Goal: Information Seeking & Learning: Learn about a topic

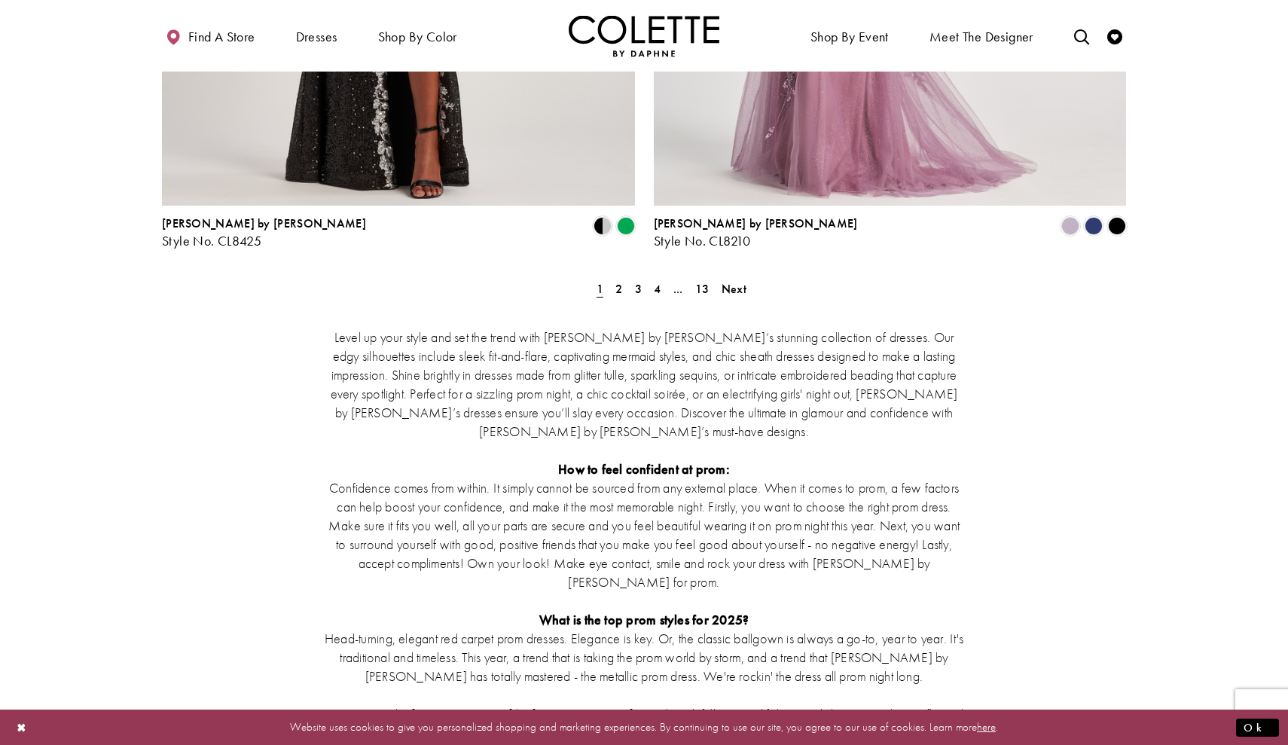
scroll to position [2811, 0]
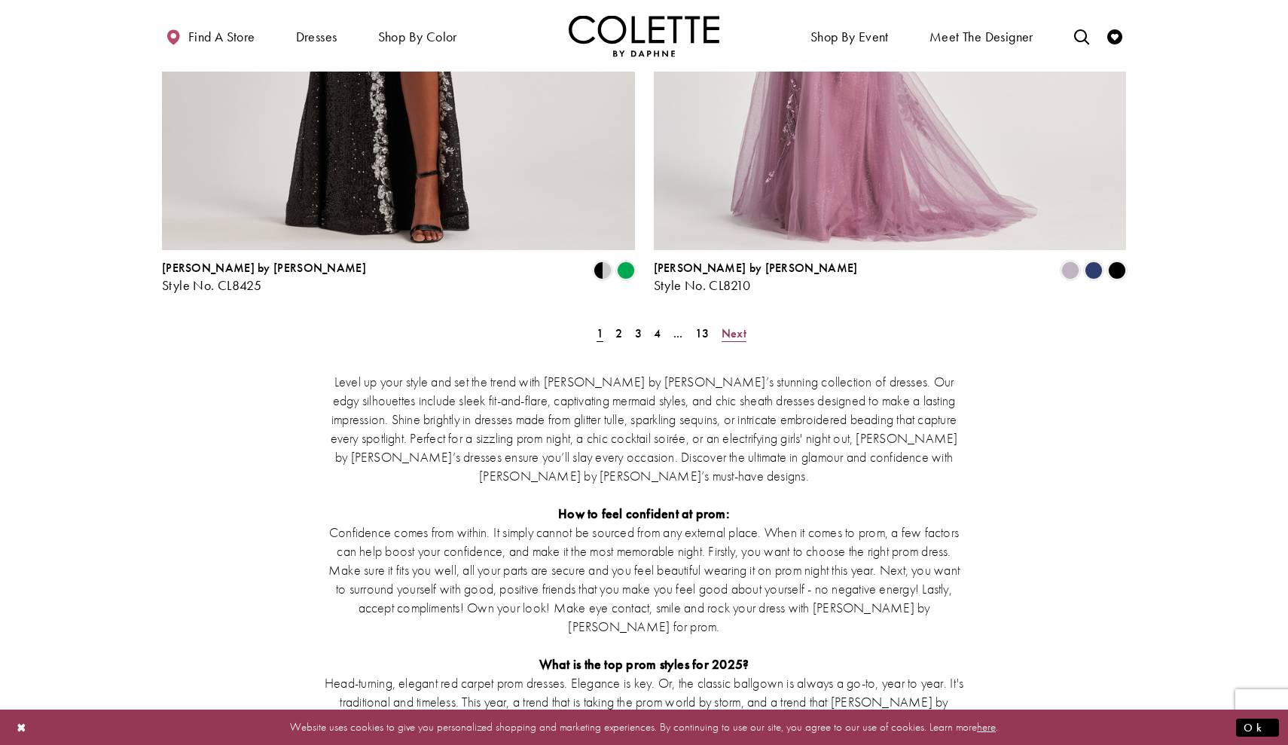
click at [739, 325] on span "Next" at bounding box center [733, 333] width 25 height 16
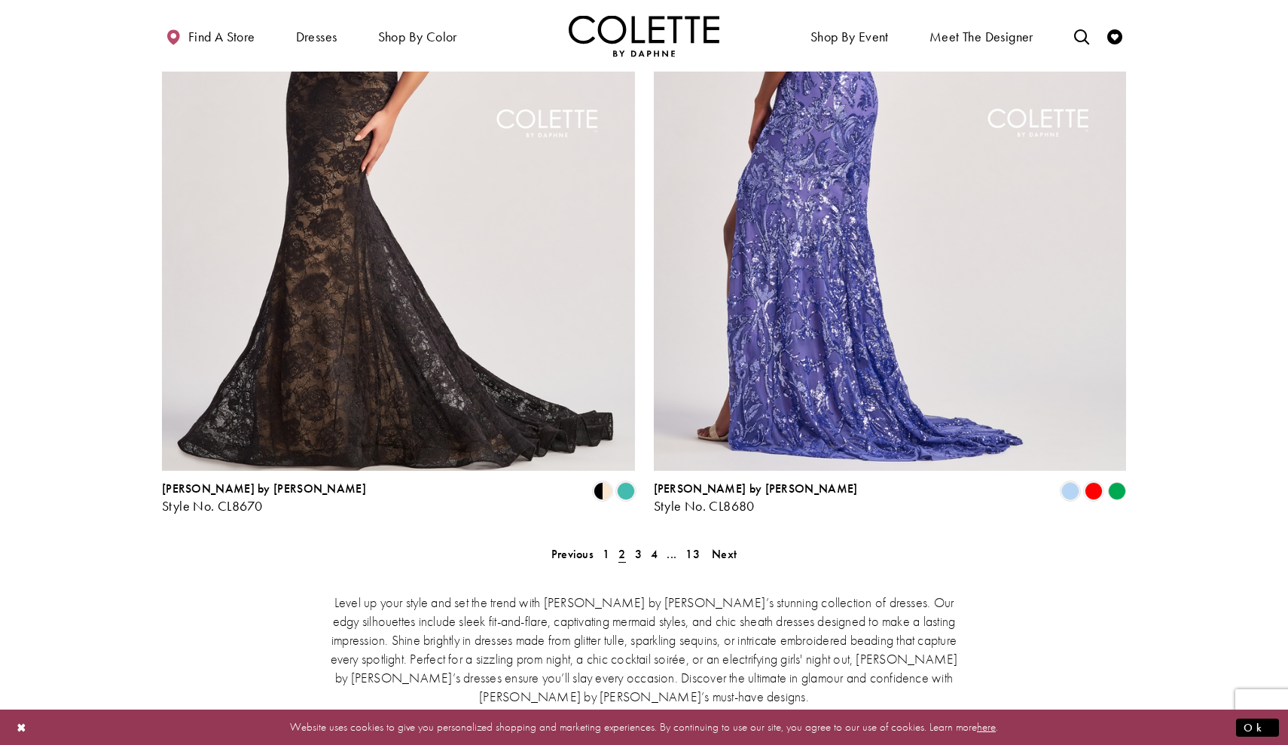
scroll to position [2591, 0]
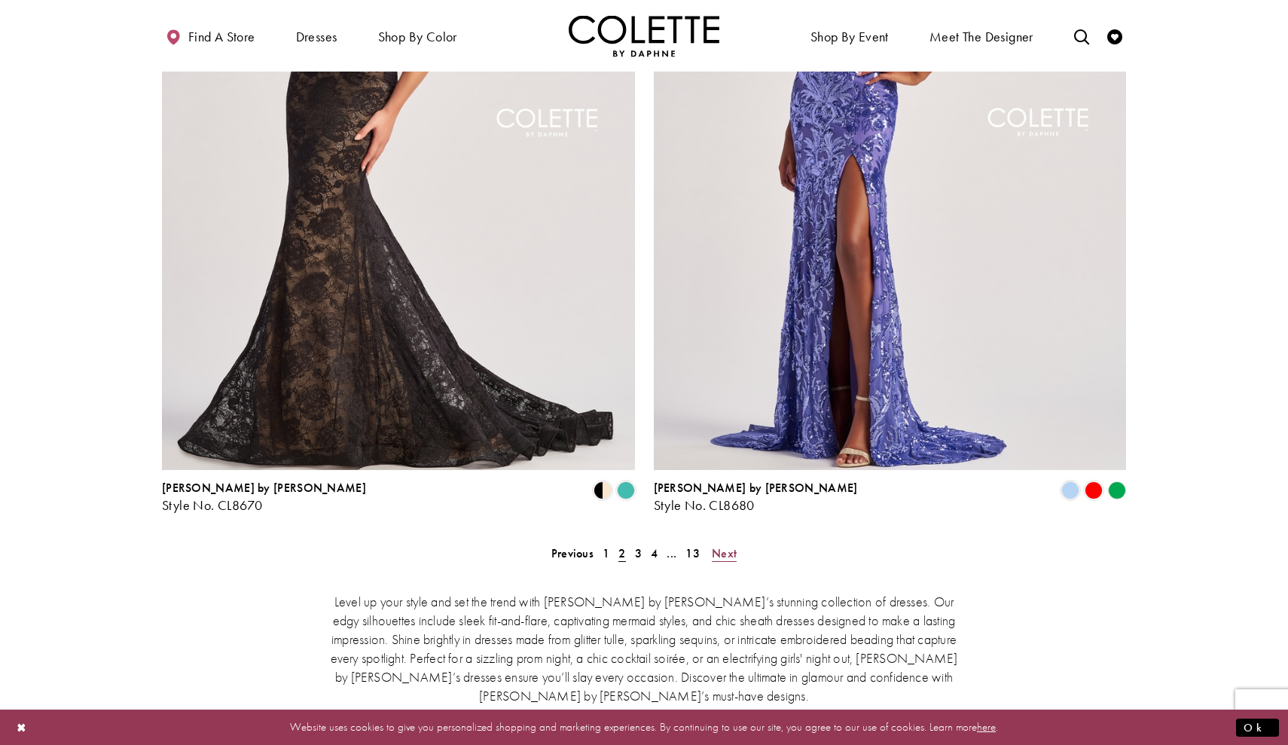
click at [723, 545] on span "Next" at bounding box center [724, 553] width 25 height 16
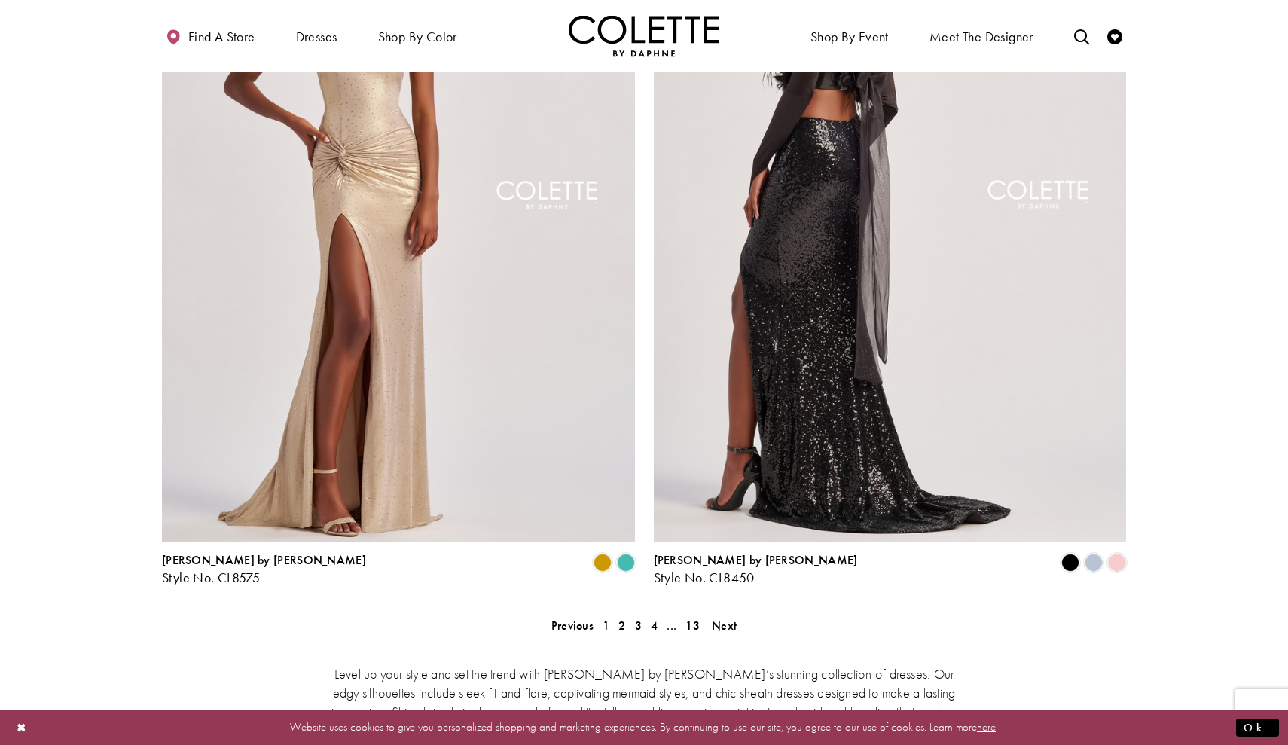
scroll to position [2535, 0]
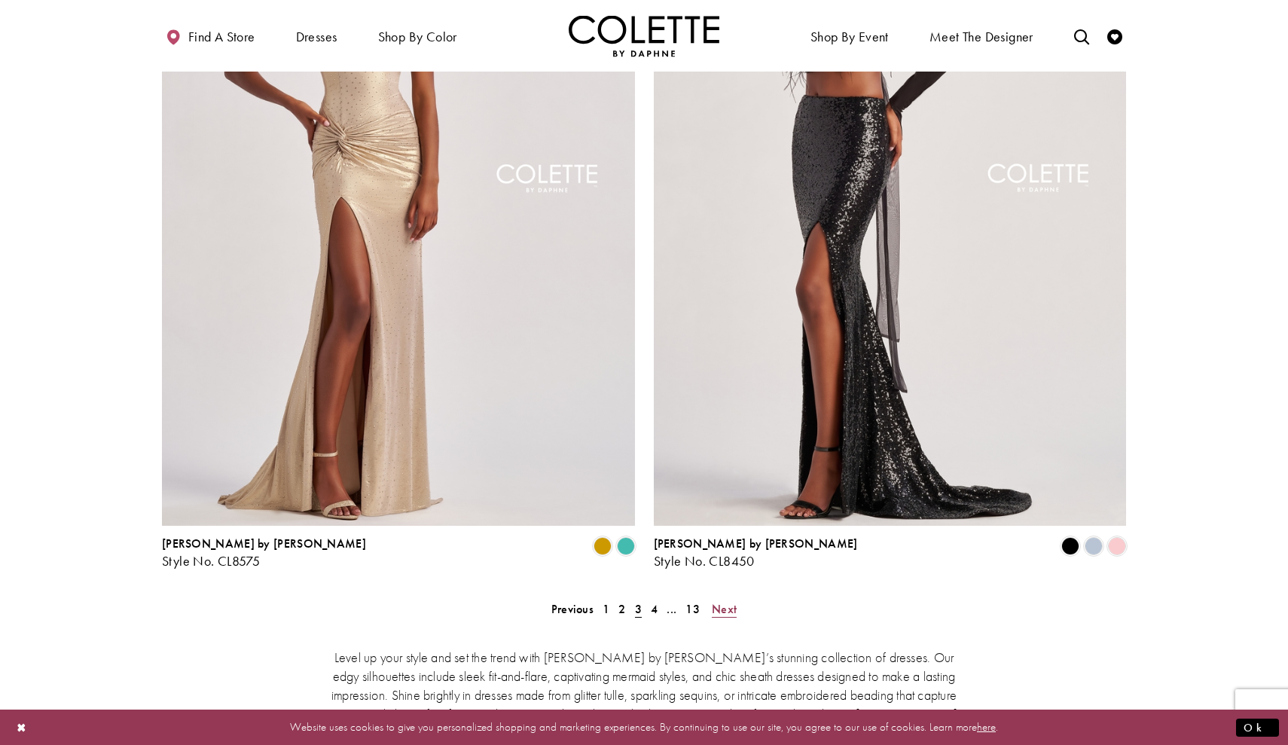
click at [733, 601] on span "Next" at bounding box center [724, 609] width 25 height 16
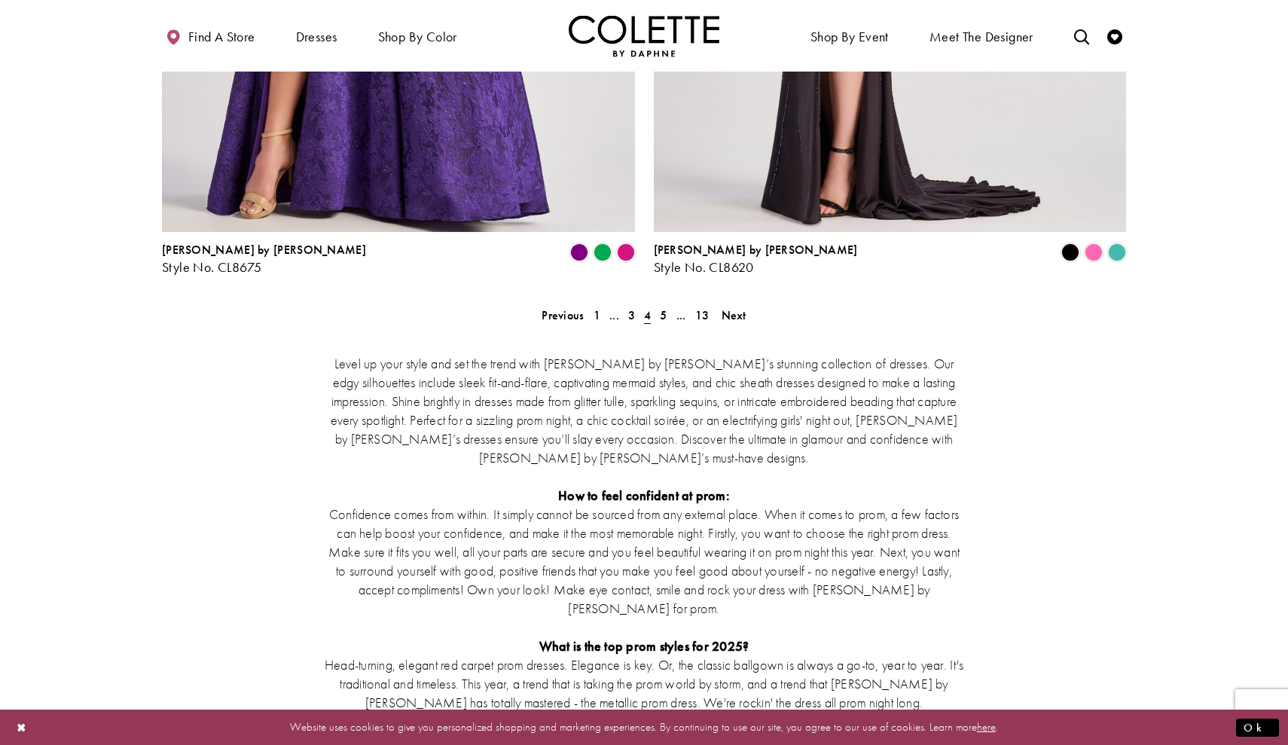
scroll to position [2837, 0]
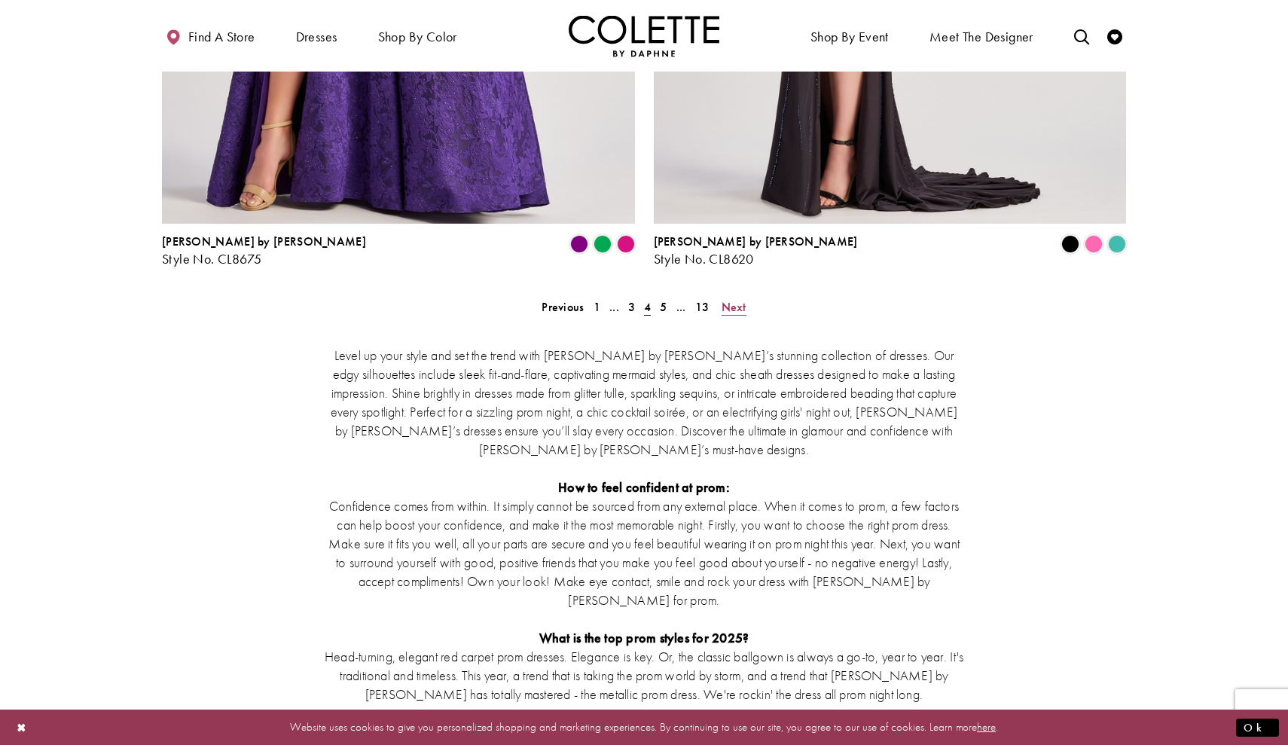
click at [729, 299] on span "Next" at bounding box center [733, 307] width 25 height 16
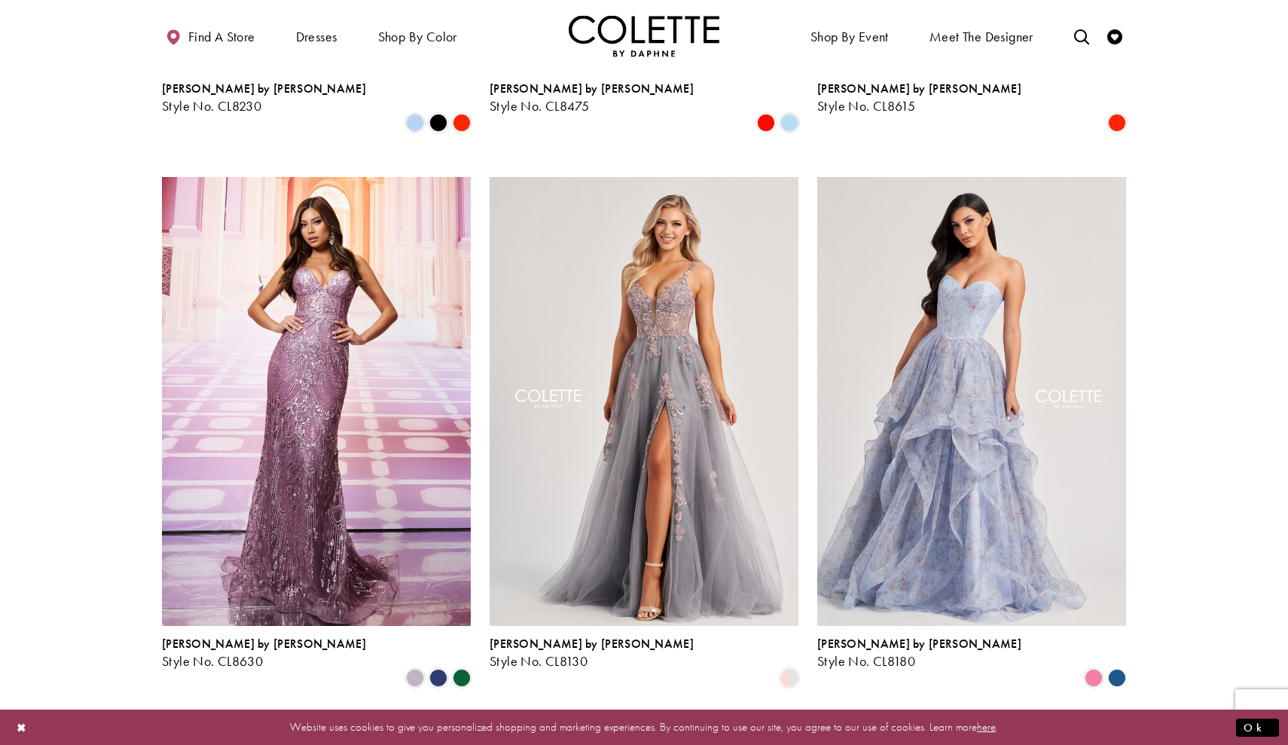
scroll to position [1642, 0]
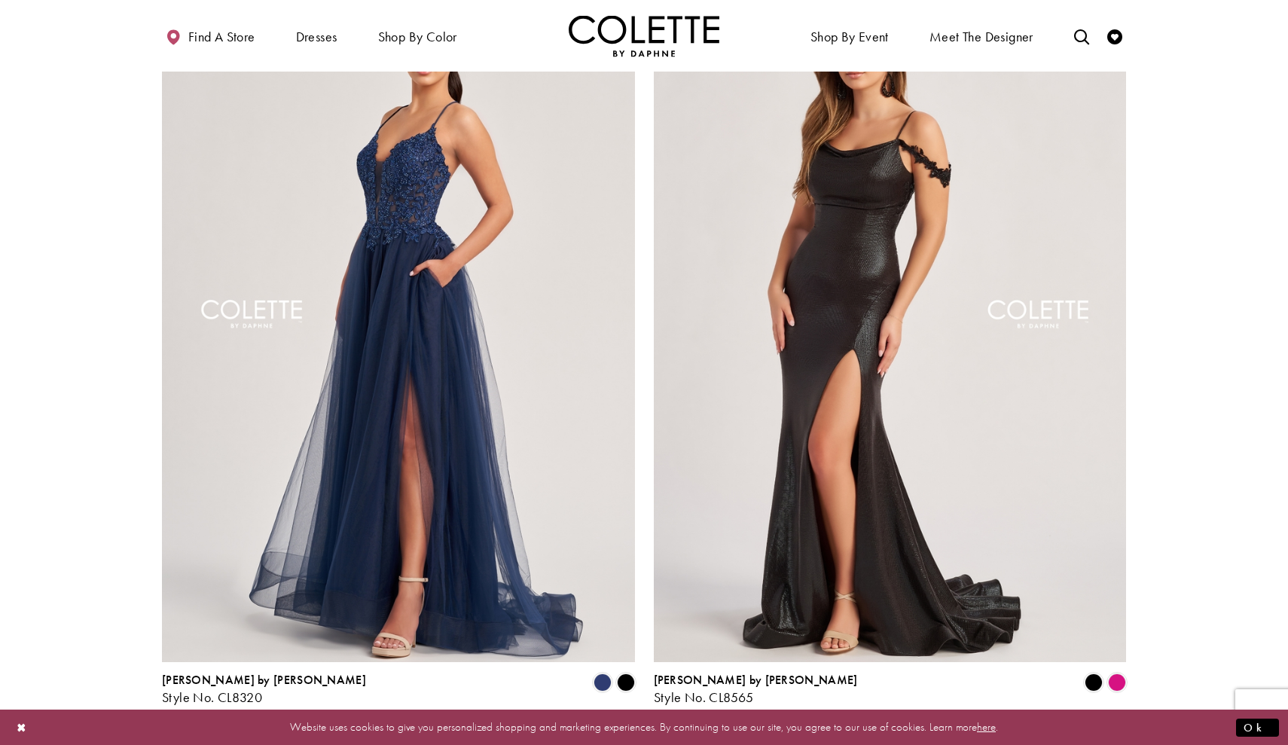
scroll to position [2399, 0]
click at [730, 737] on span "Next" at bounding box center [733, 745] width 25 height 16
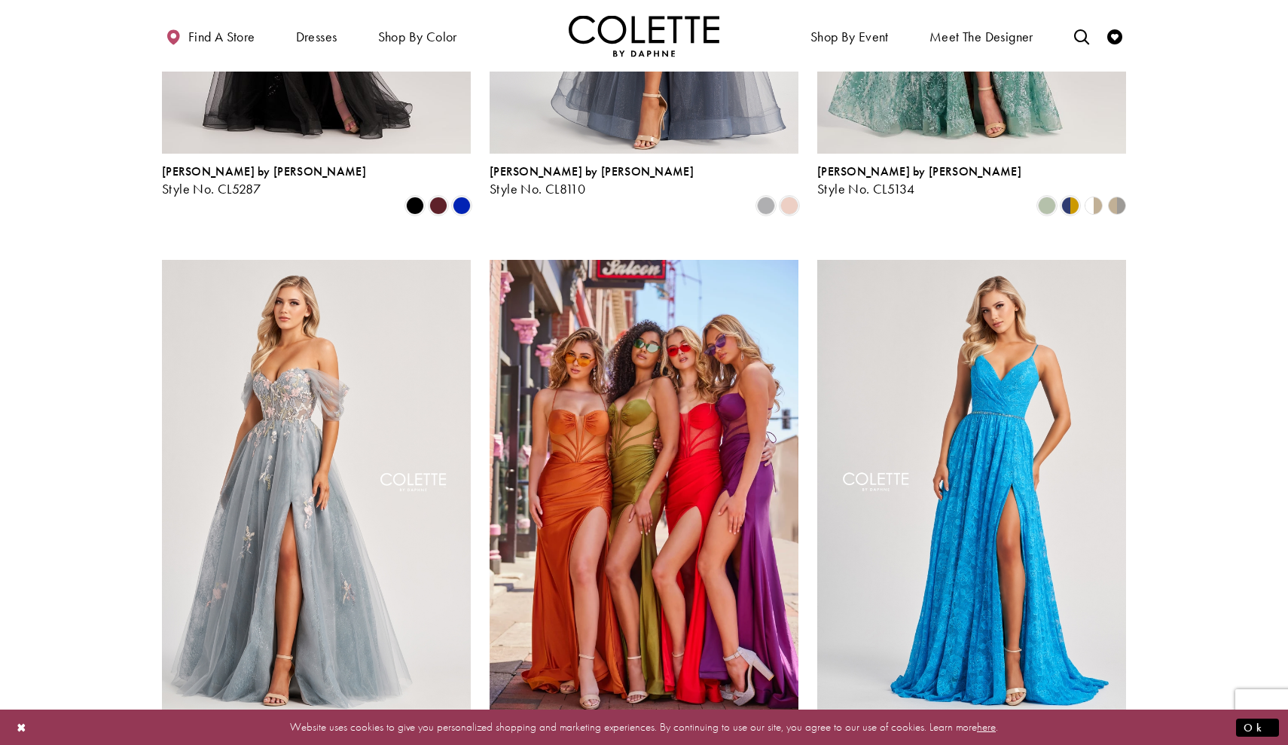
scroll to position [557, 0]
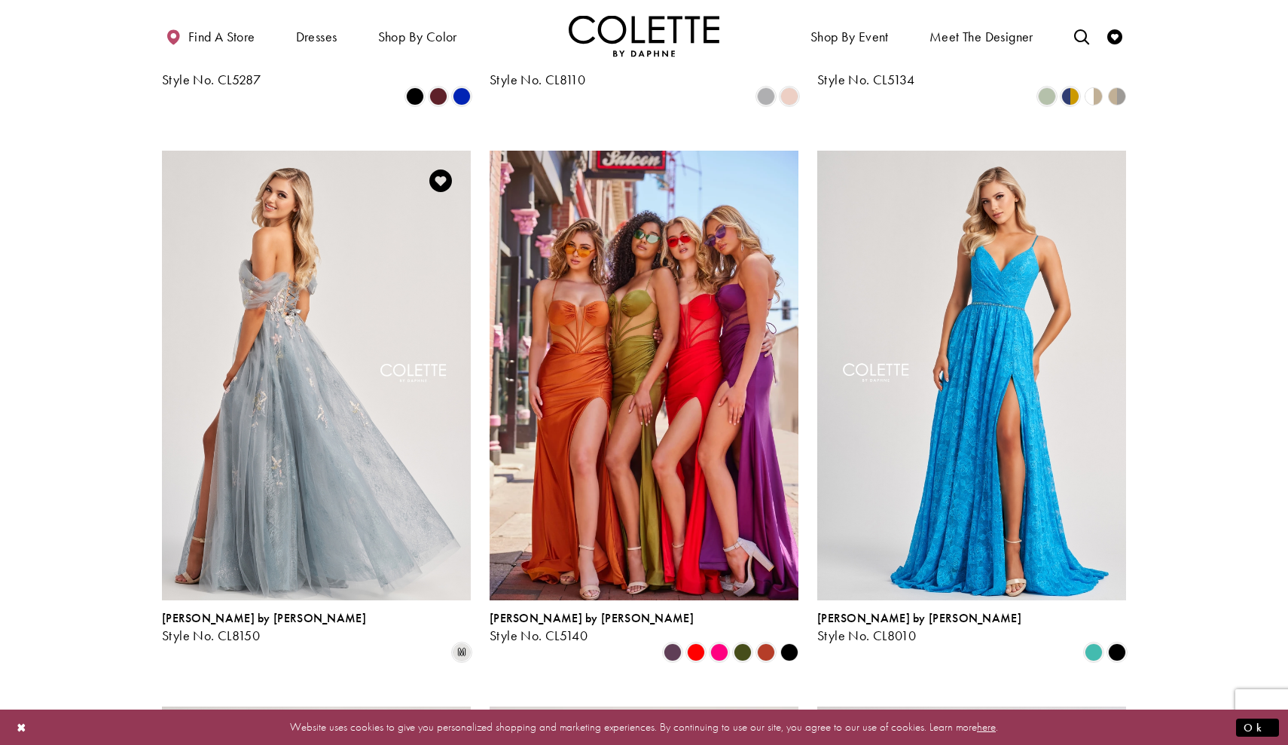
click at [250, 419] on img "Visit Colette by Daphne Style No. CL8150 Page" at bounding box center [316, 375] width 309 height 449
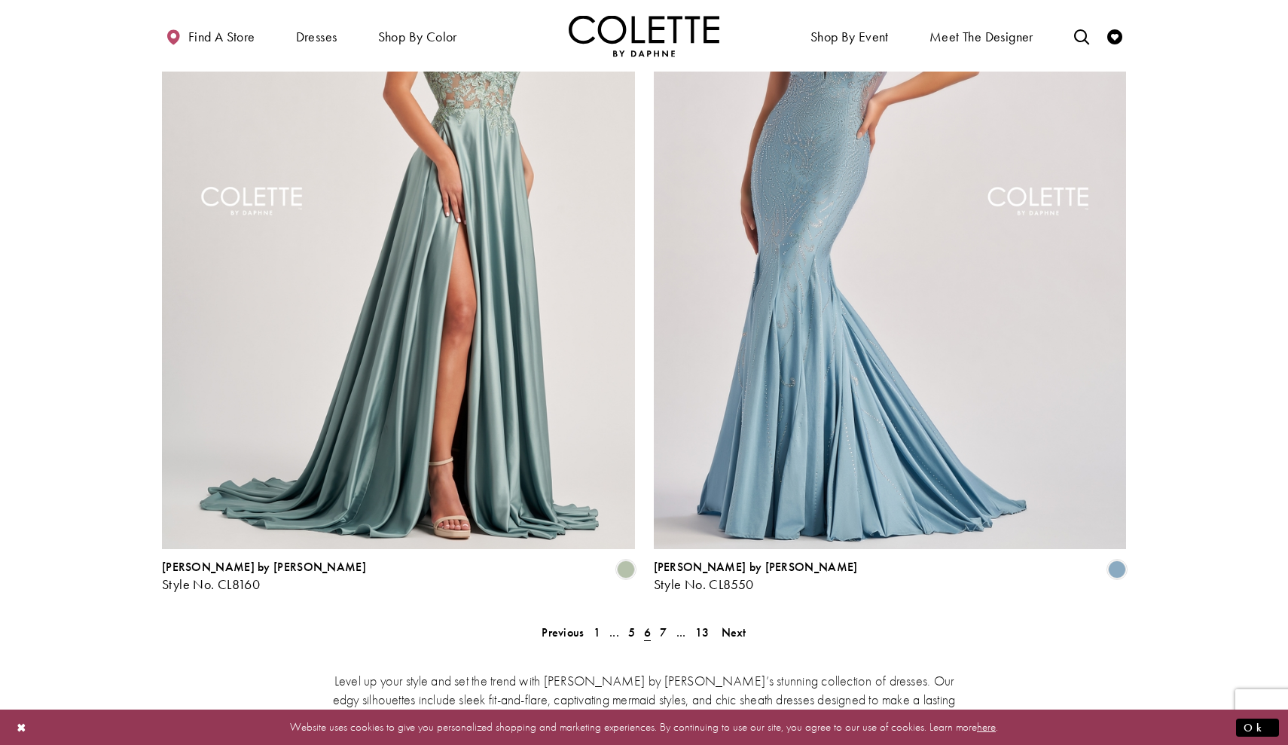
scroll to position [2513, 0]
click at [730, 623] on span "Next" at bounding box center [733, 631] width 25 height 16
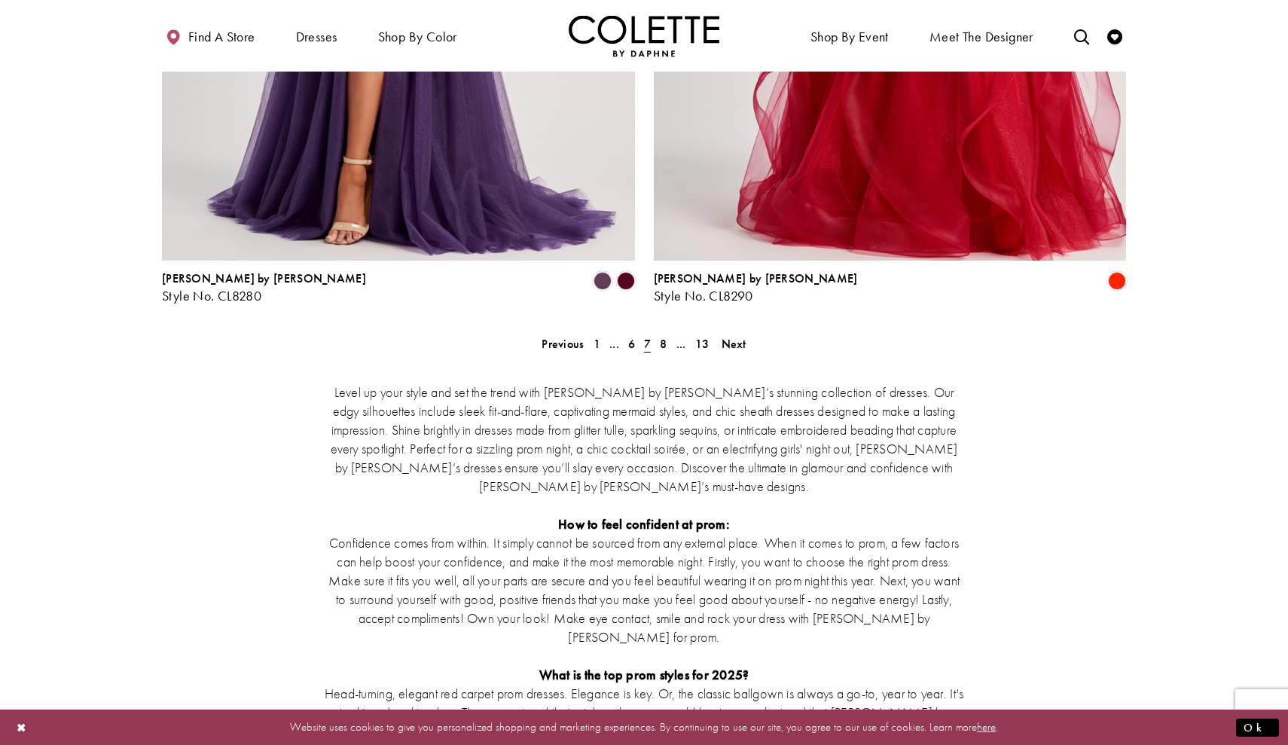
scroll to position [2824, 0]
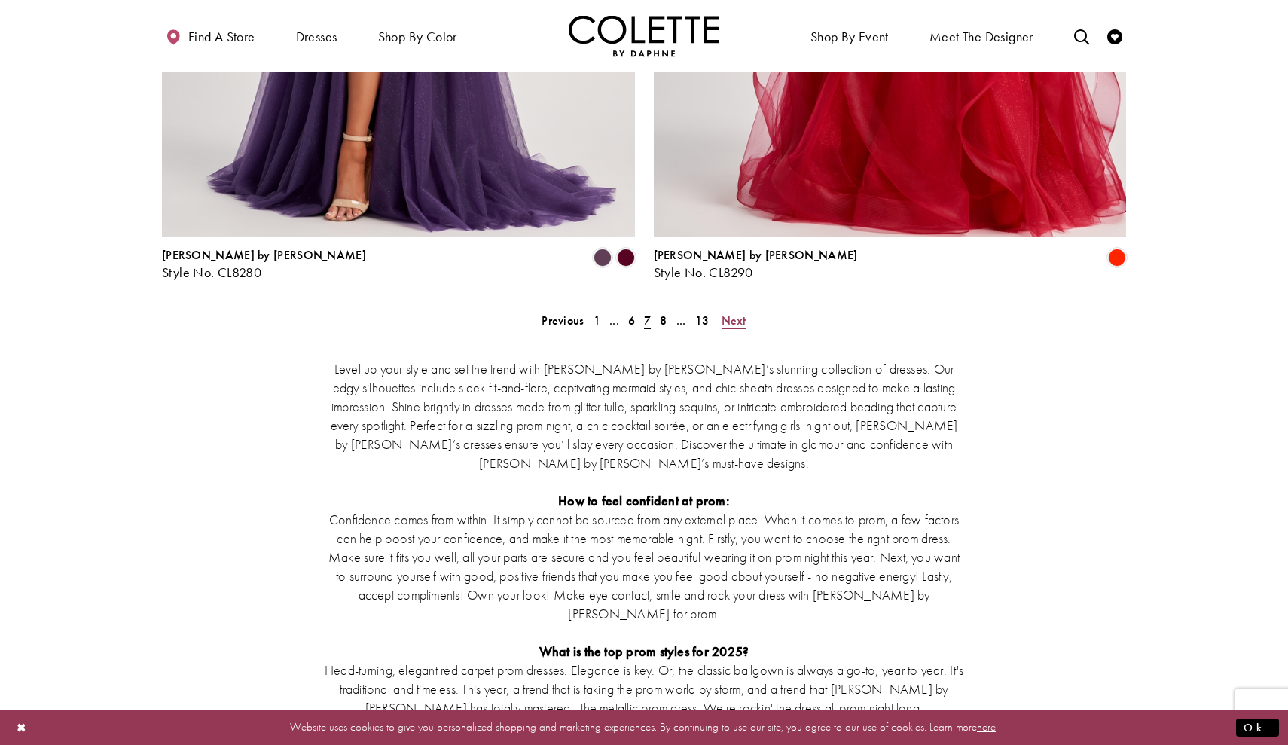
click at [732, 312] on span "Next" at bounding box center [733, 320] width 25 height 16
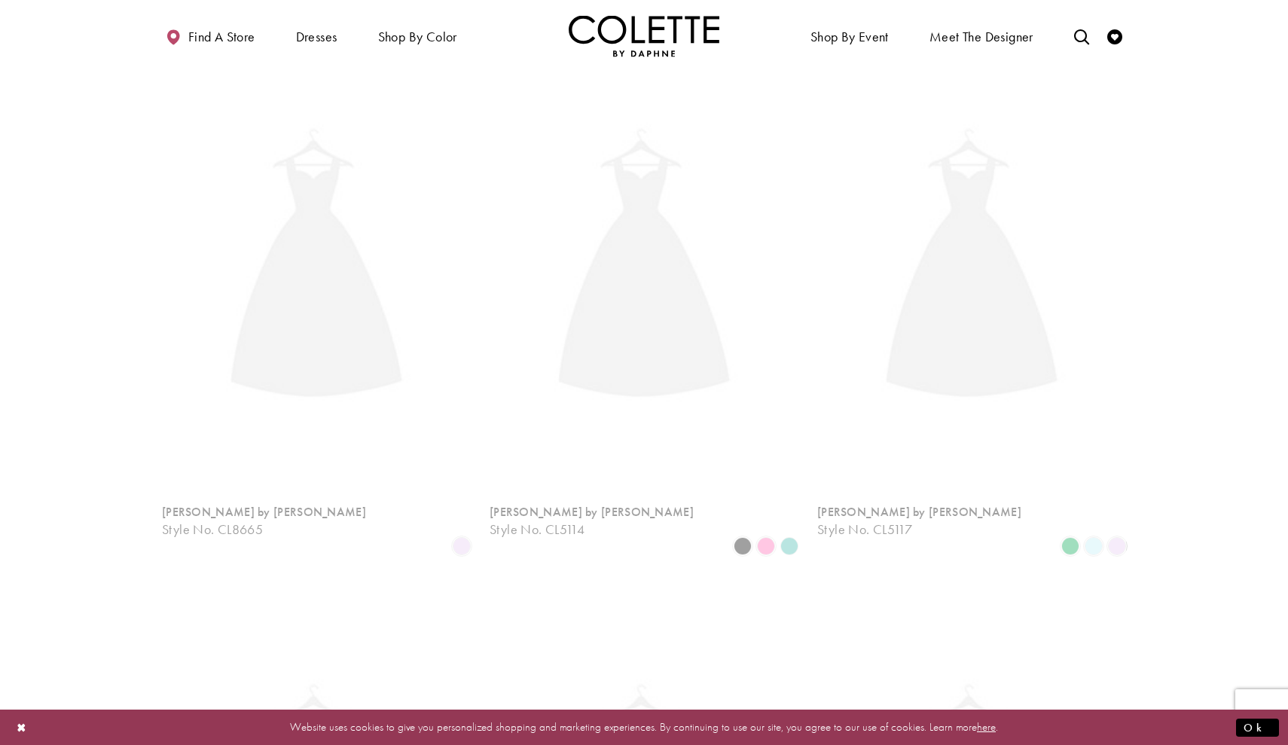
scroll to position [81, 0]
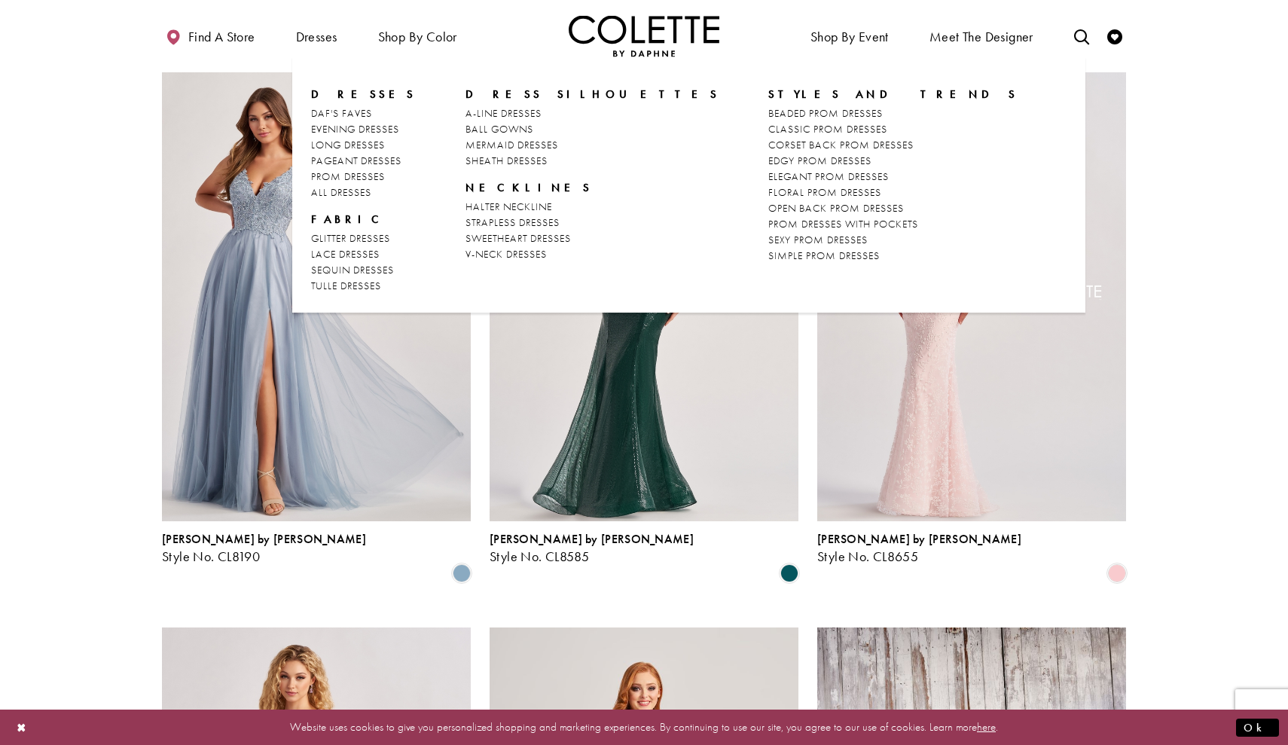
click at [768, 264] on li "STYLES AND TRENDS BEADED PROM DRESSES CLASSIC PROM DRESSES CORSET BACK PROM DRE…" at bounding box center [917, 190] width 298 height 207
click at [768, 181] on span "ELEGANT PROM DRESSES" at bounding box center [828, 176] width 120 height 14
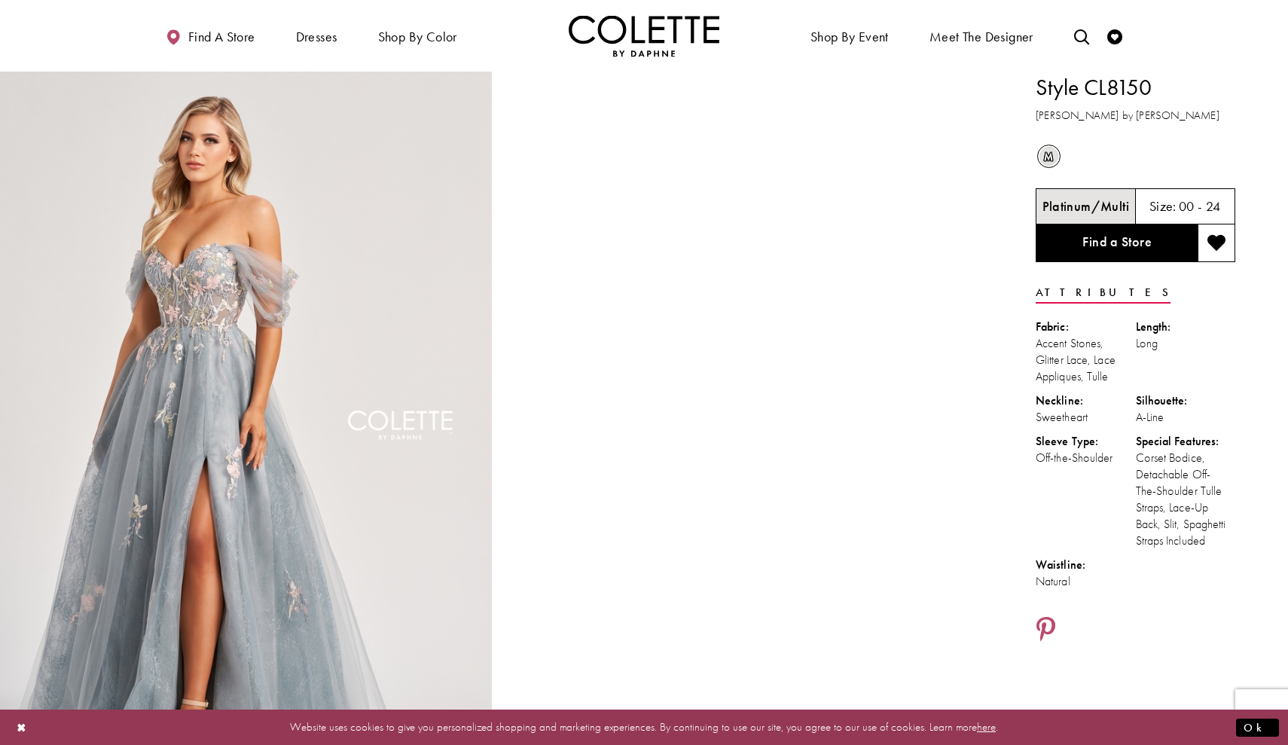
drag, startPoint x: 1092, startPoint y: 91, endPoint x: 1141, endPoint y: 91, distance: 48.9
click at [1141, 91] on h1 "Style CL8150" at bounding box center [1135, 88] width 200 height 32
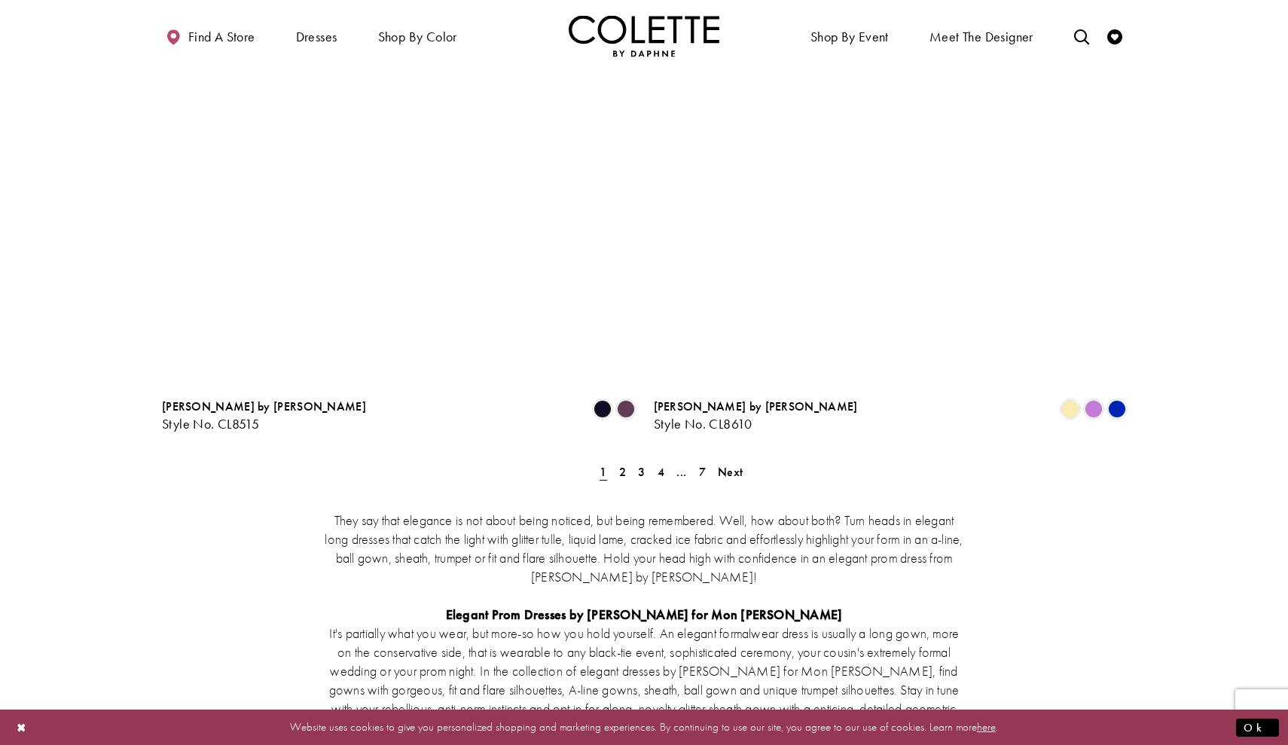
scroll to position [2692, 0]
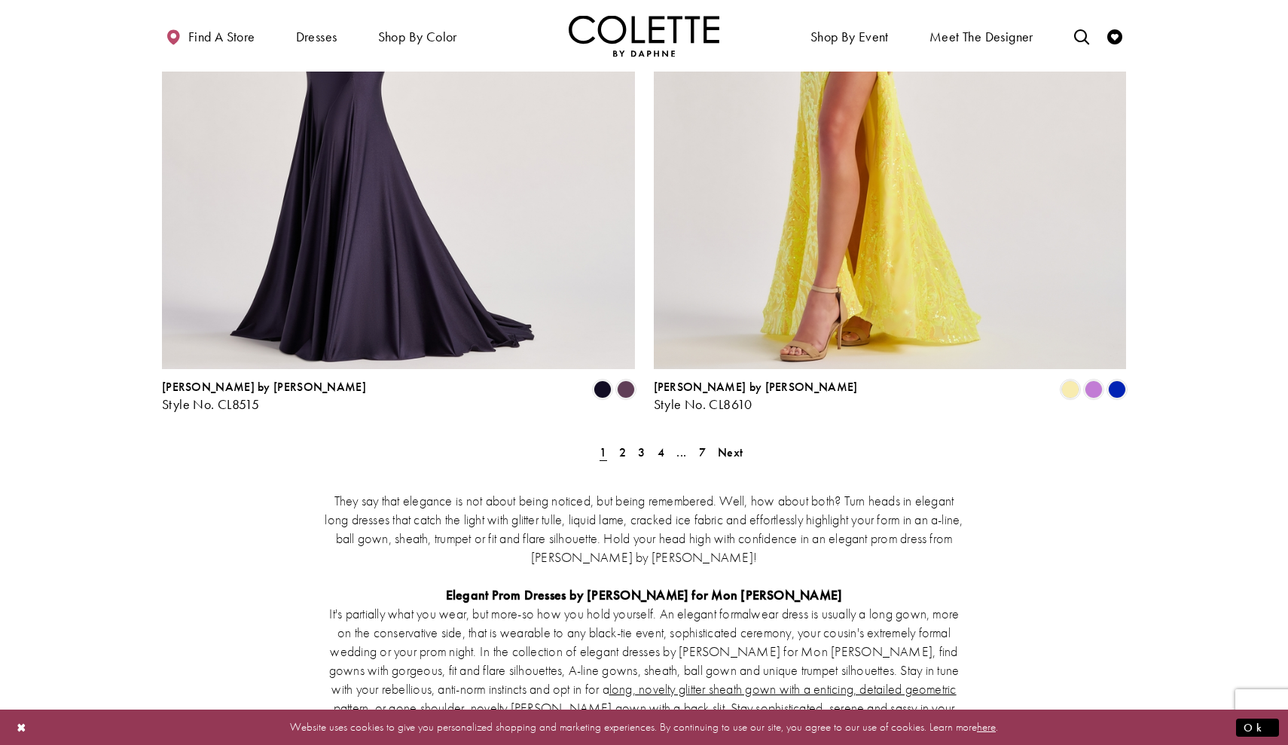
click at [748, 441] on ul "Previous 1 2 3 4 ... 7 Next" at bounding box center [643, 452] width 649 height 22
click at [737, 444] on span "Next" at bounding box center [730, 452] width 25 height 16
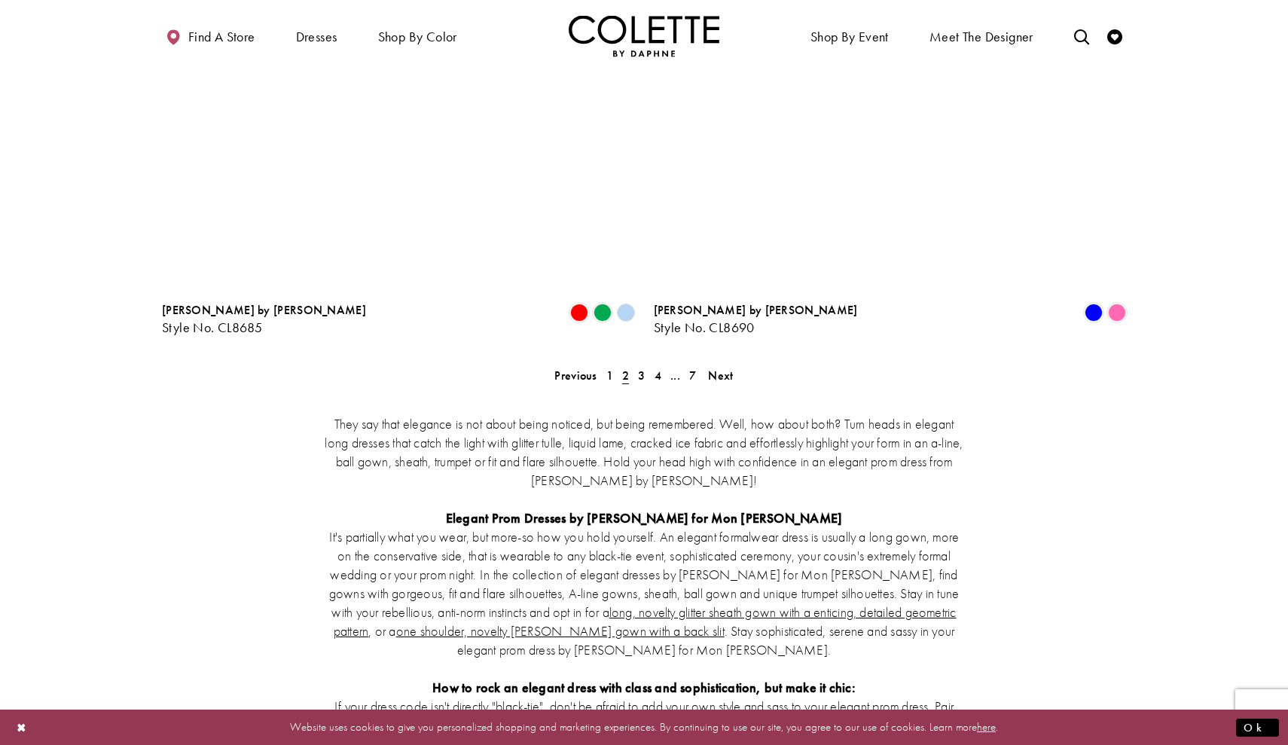
scroll to position [2710, 0]
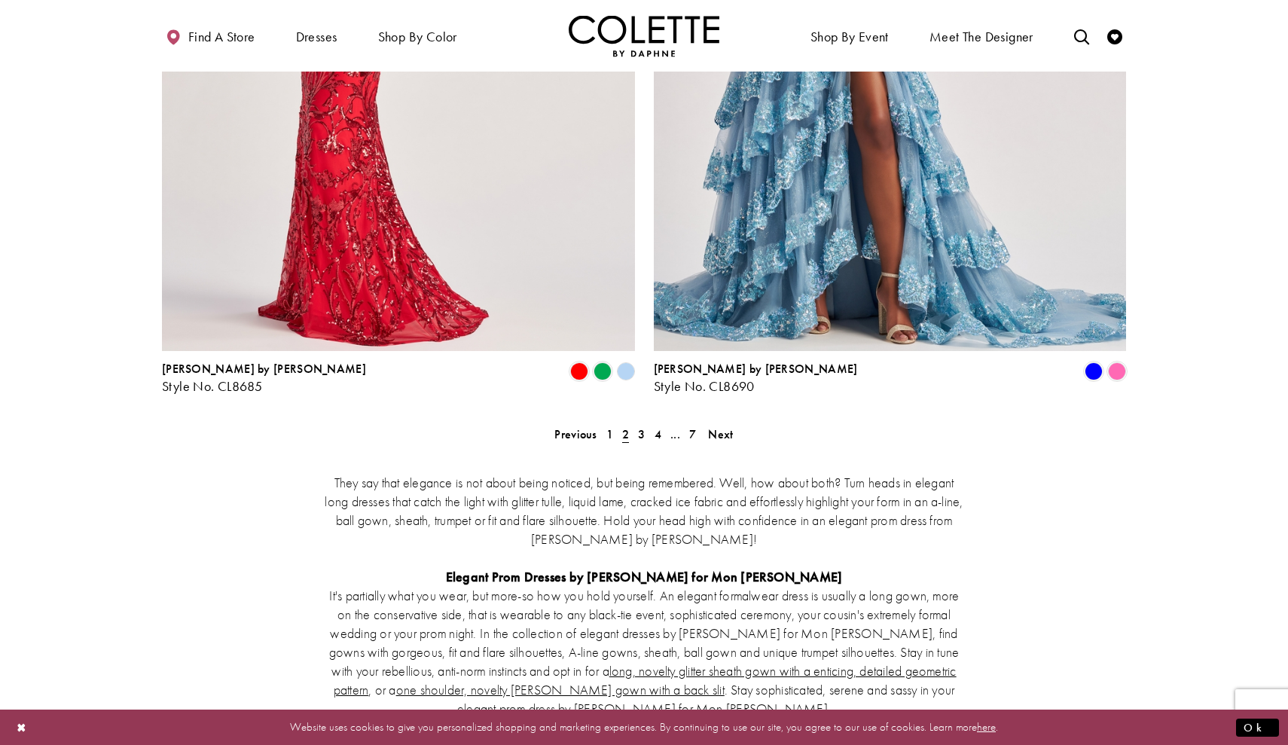
click at [724, 426] on span "Next" at bounding box center [720, 434] width 25 height 16
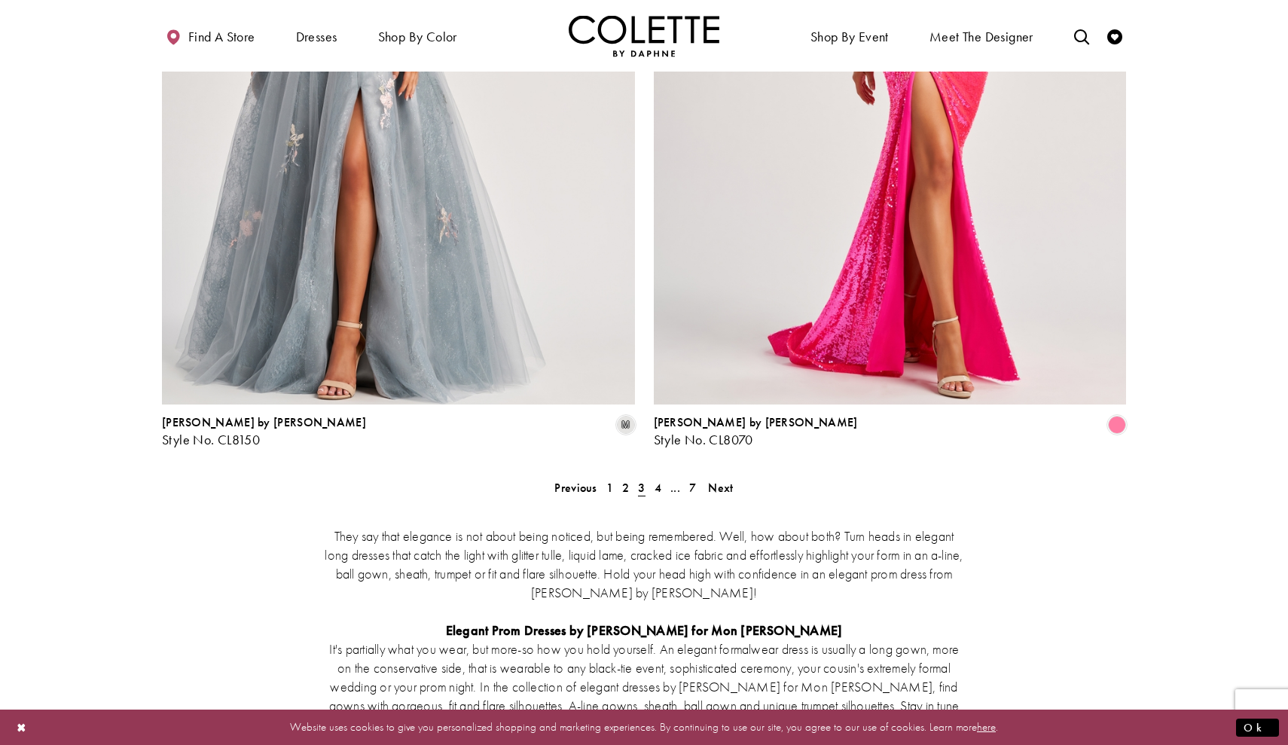
scroll to position [2739, 0]
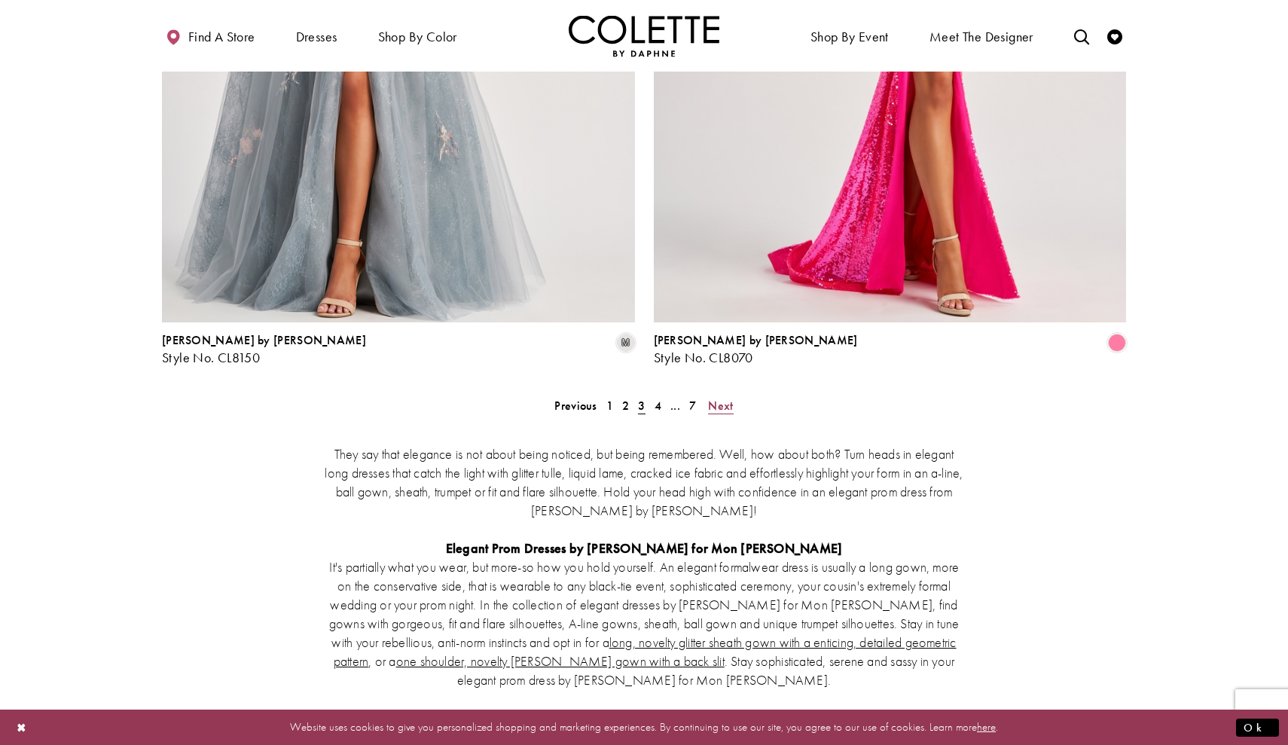
click at [723, 398] on span "Next" at bounding box center [720, 406] width 25 height 16
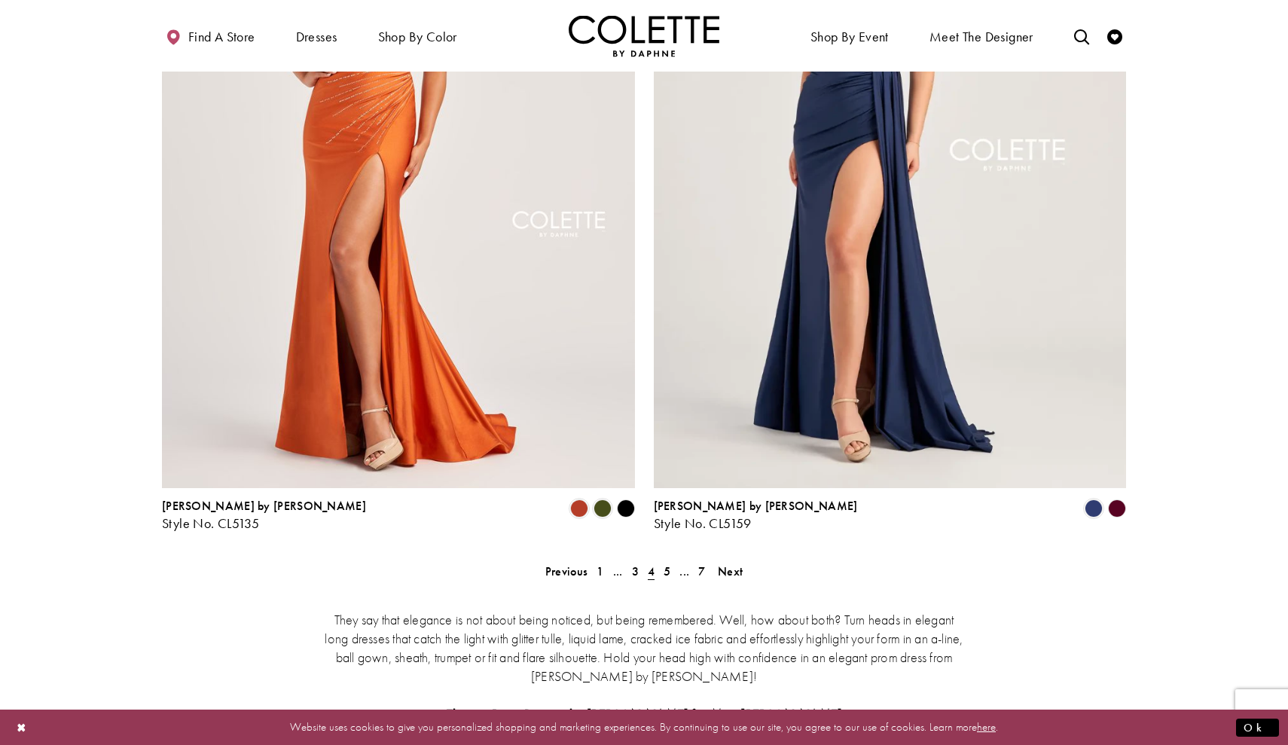
scroll to position [2598, 0]
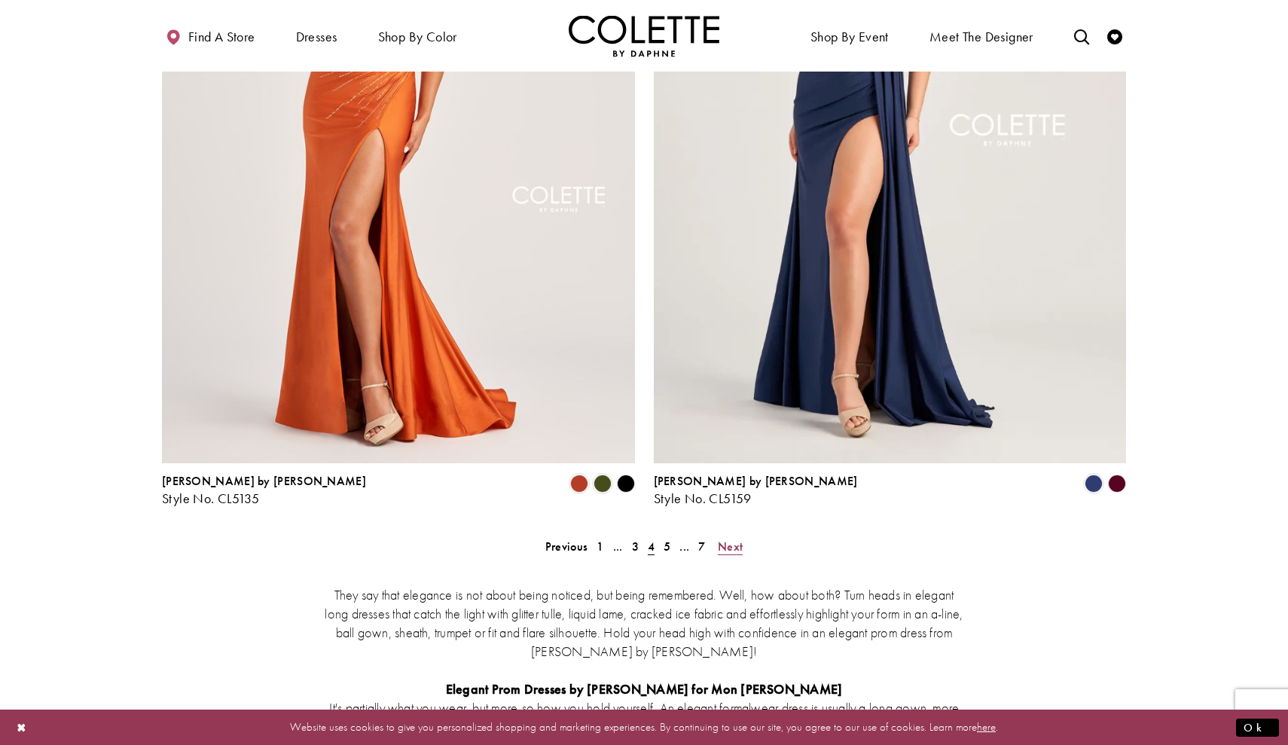
click at [715, 535] on link "Next" at bounding box center [730, 546] width 34 height 22
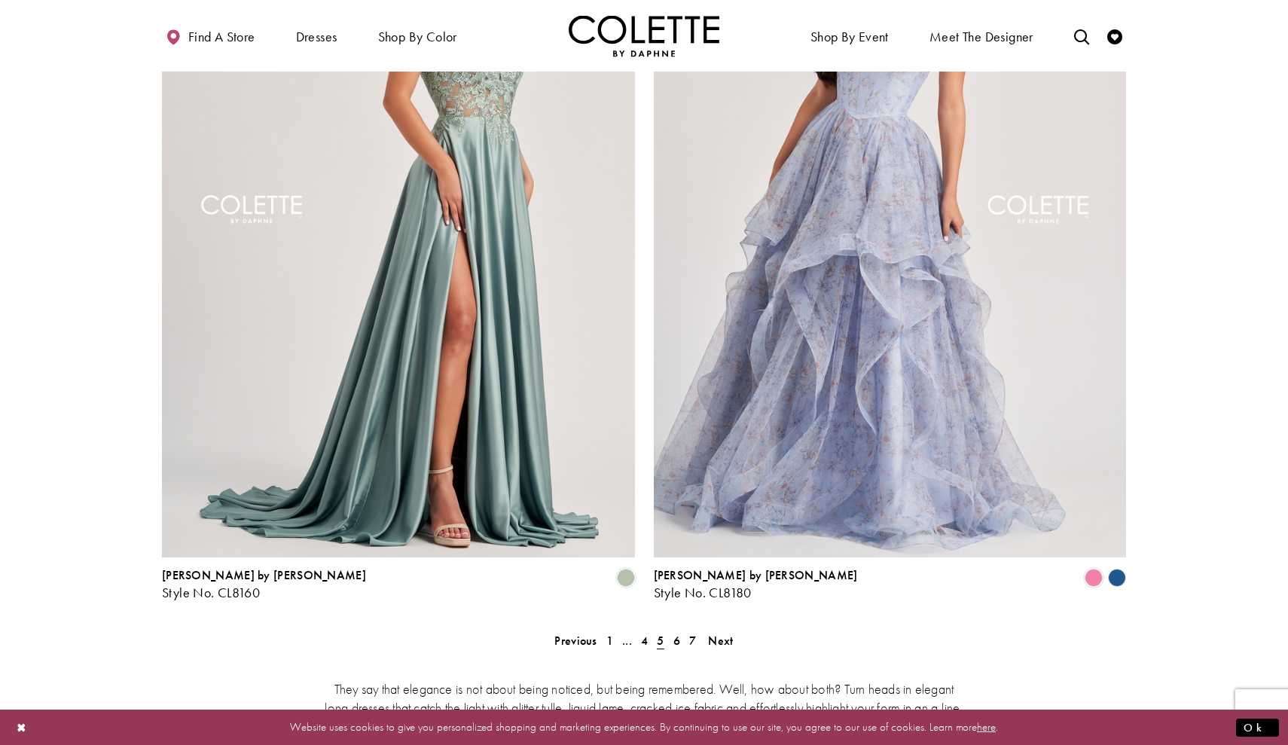
scroll to position [2611, 0]
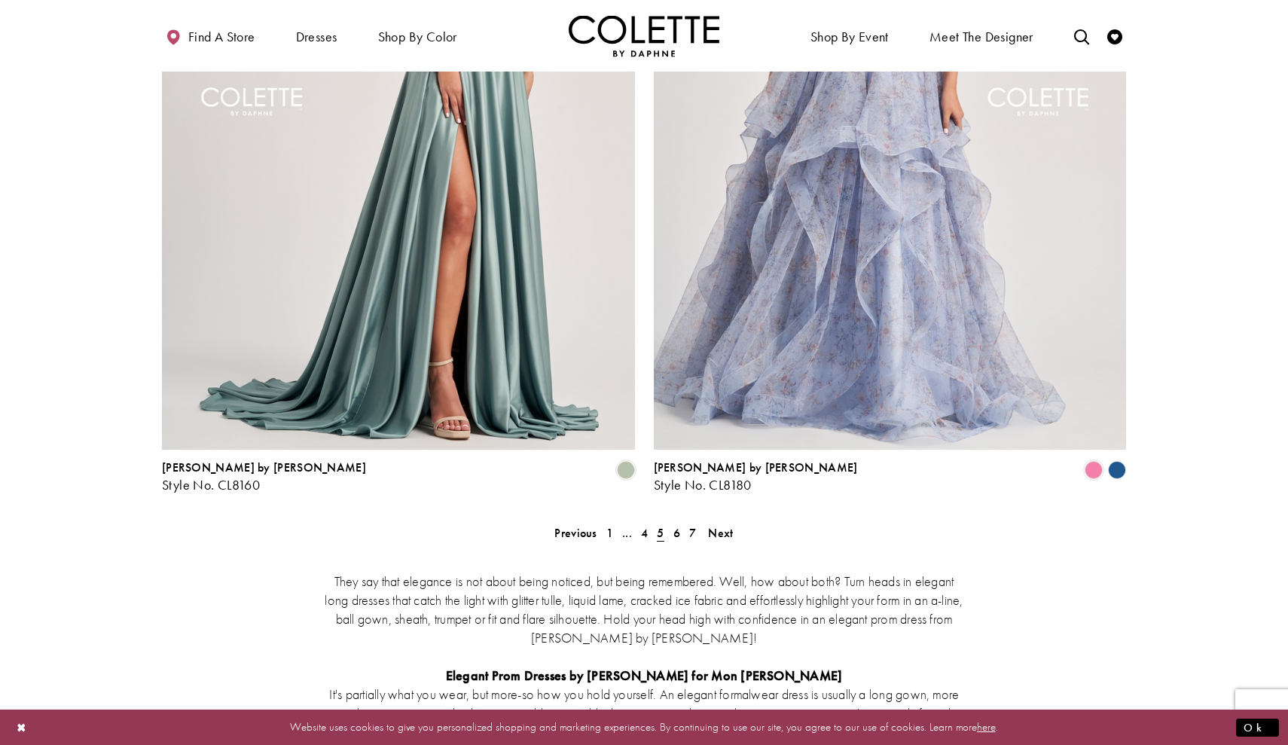
click at [742, 522] on ul "Previous 1 ... 4 5 6 7 Next" at bounding box center [643, 533] width 649 height 22
click at [727, 525] on span "Next" at bounding box center [720, 533] width 25 height 16
